Goal: Transaction & Acquisition: Book appointment/travel/reservation

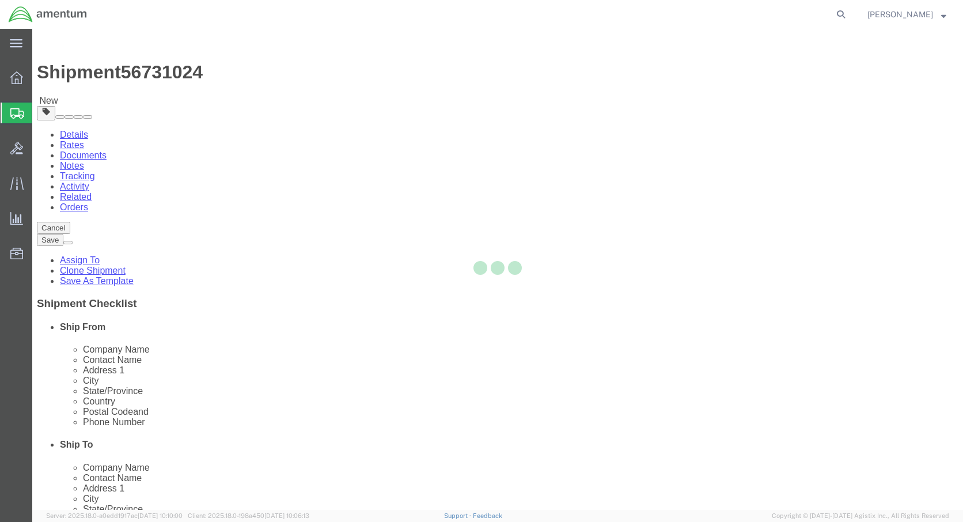
select select
select select "42643"
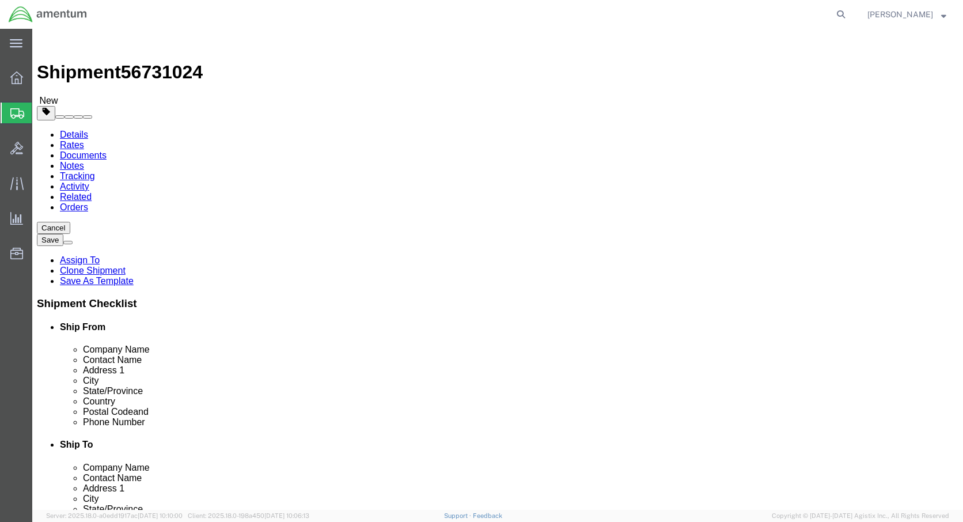
click button "Continue"
click button "Rate Shipment"
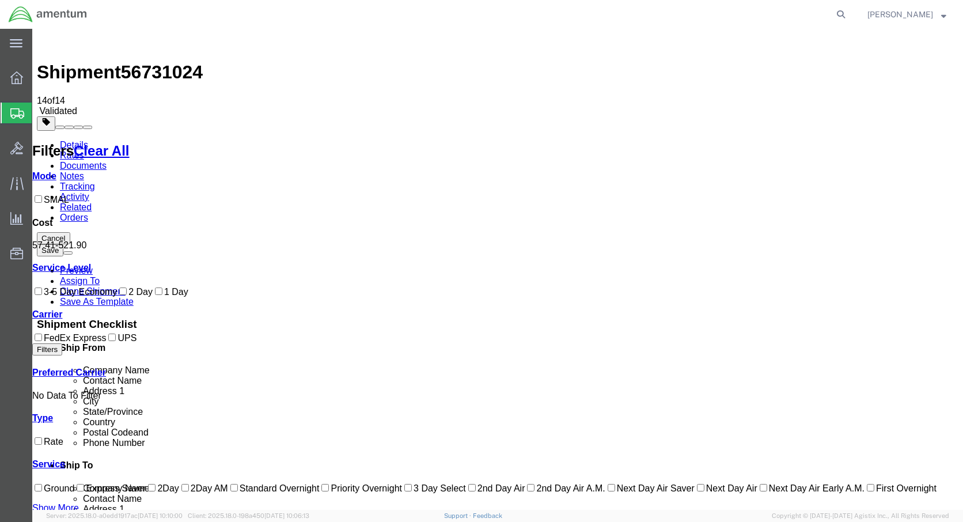
checkbox input "false"
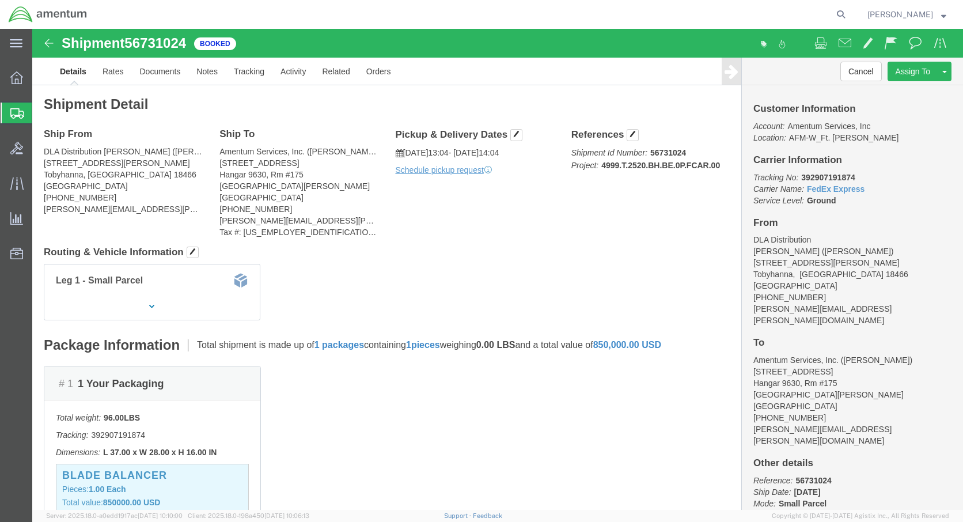
click div "Ship From DLA Distribution [PERSON_NAME] ([PERSON_NAME]) [STREET_ADDRESS][PERSO…"
